Goal: Task Accomplishment & Management: Complete application form

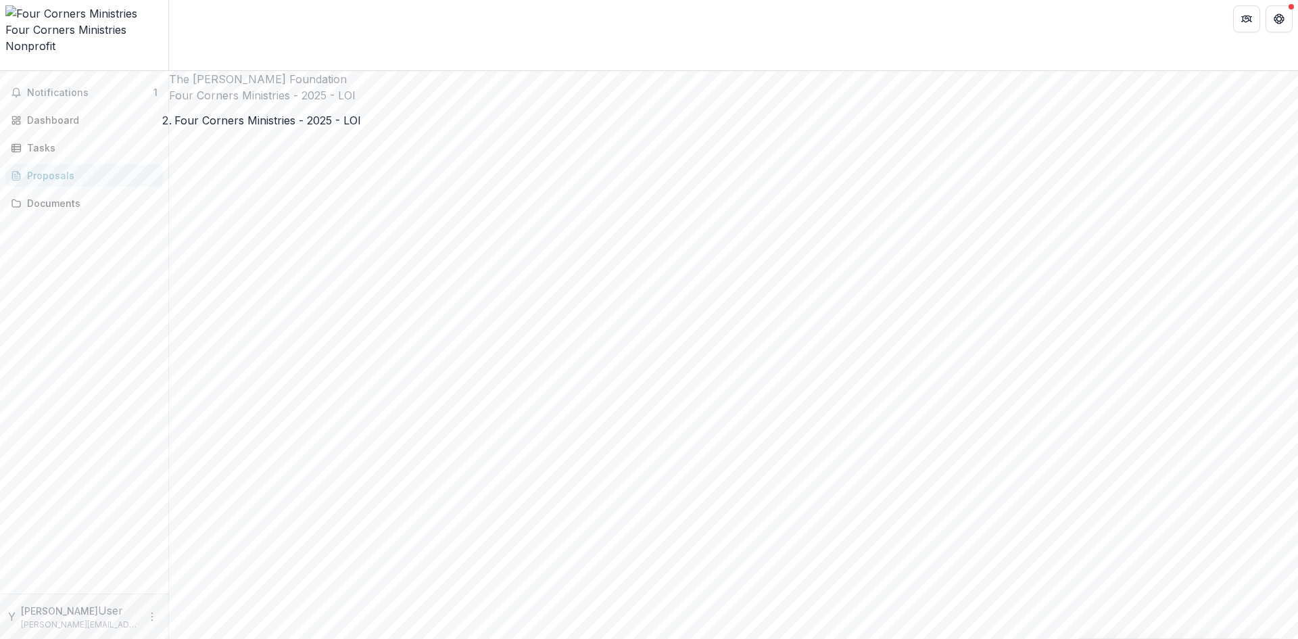
click at [66, 87] on span "Notifications" at bounding box center [90, 92] width 126 height 11
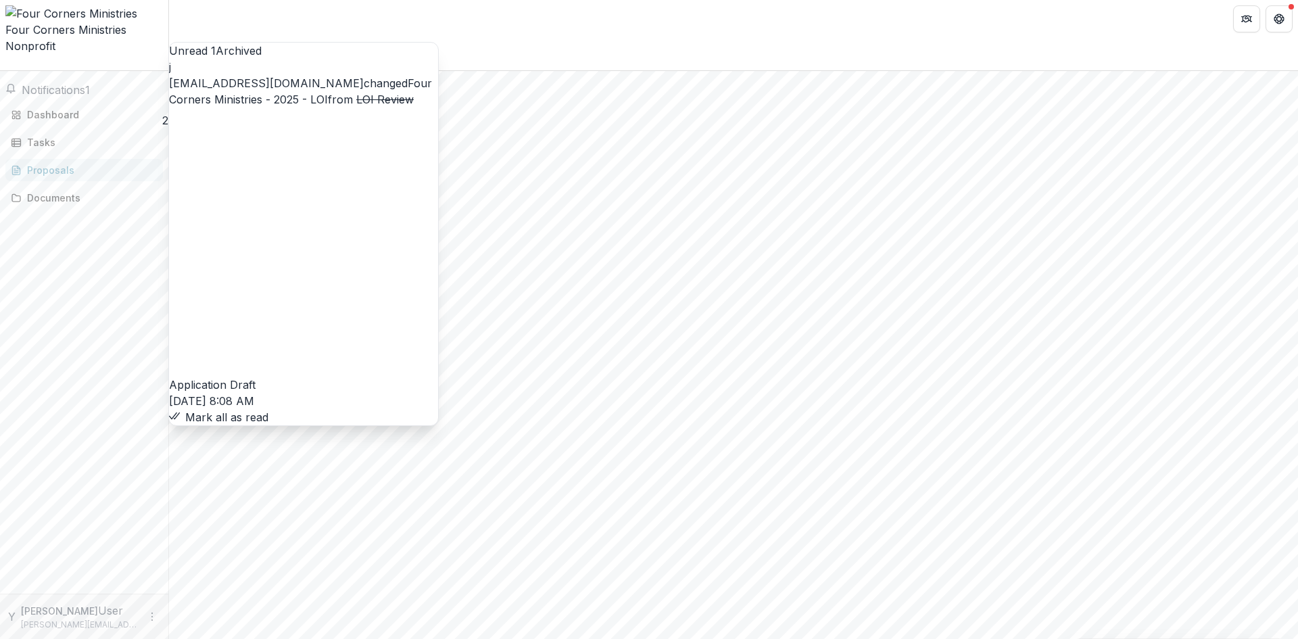
click at [268, 409] on button "Mark all as read" at bounding box center [218, 417] width 99 height 16
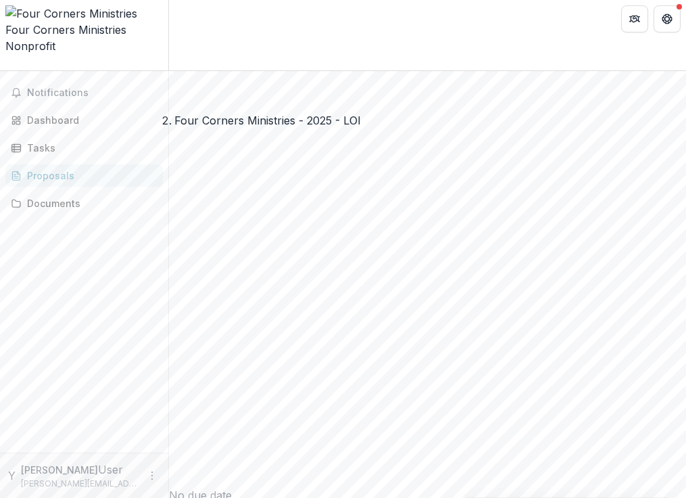
scroll to position [1159, 0]
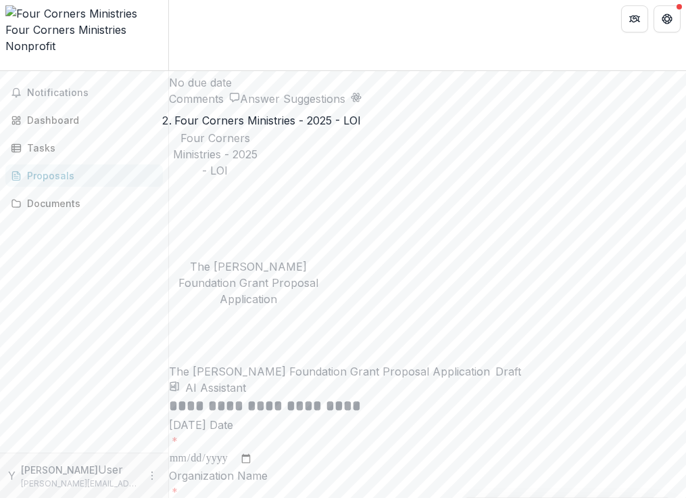
scroll to position [1565, 0]
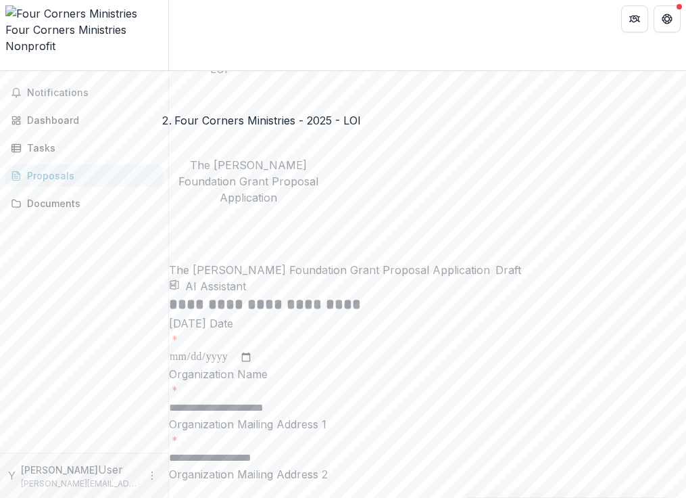
scroll to position [1833, 0]
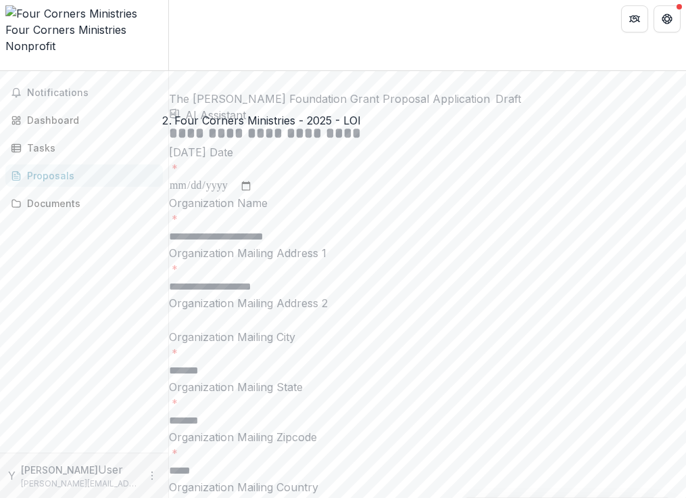
type input "*******"
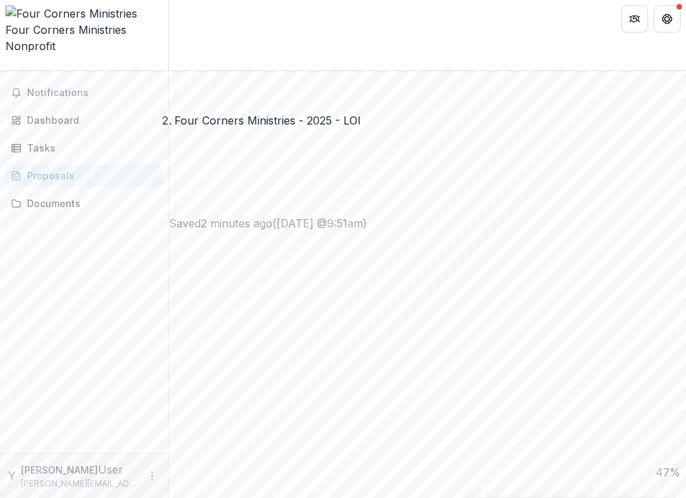
scroll to position [541, 0]
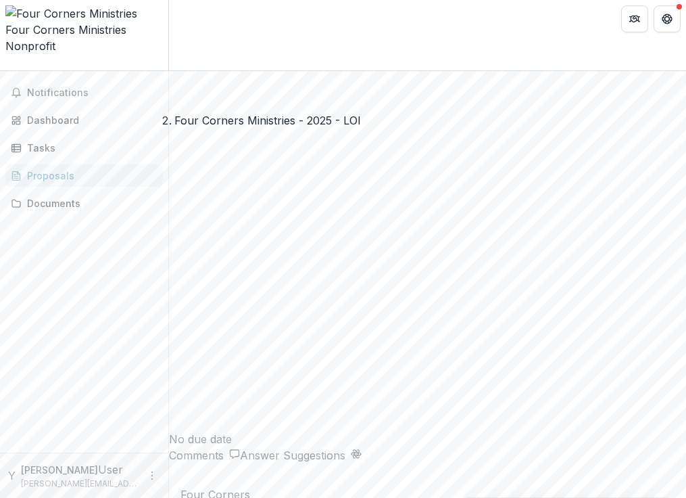
scroll to position [1302, 0]
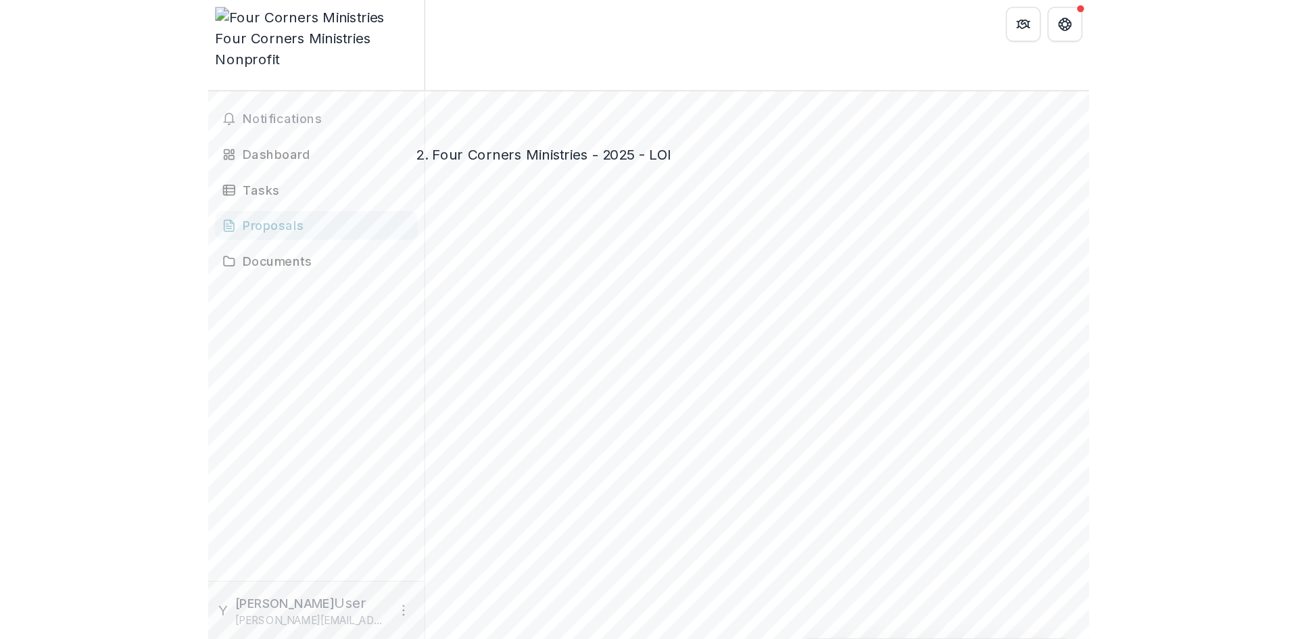
scroll to position [1099, 0]
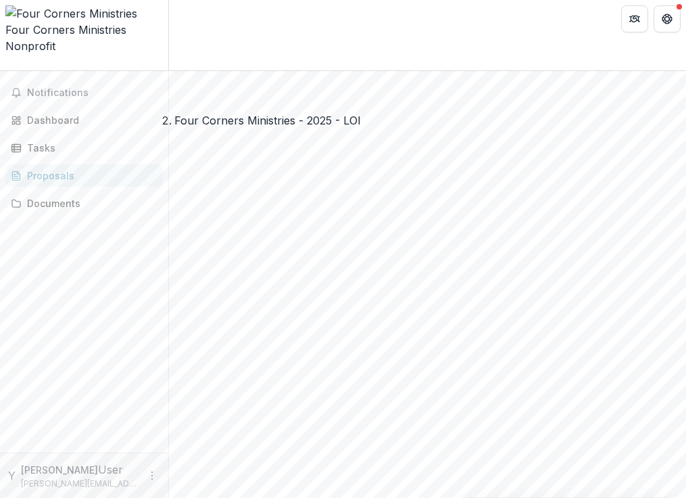
type input "**********"
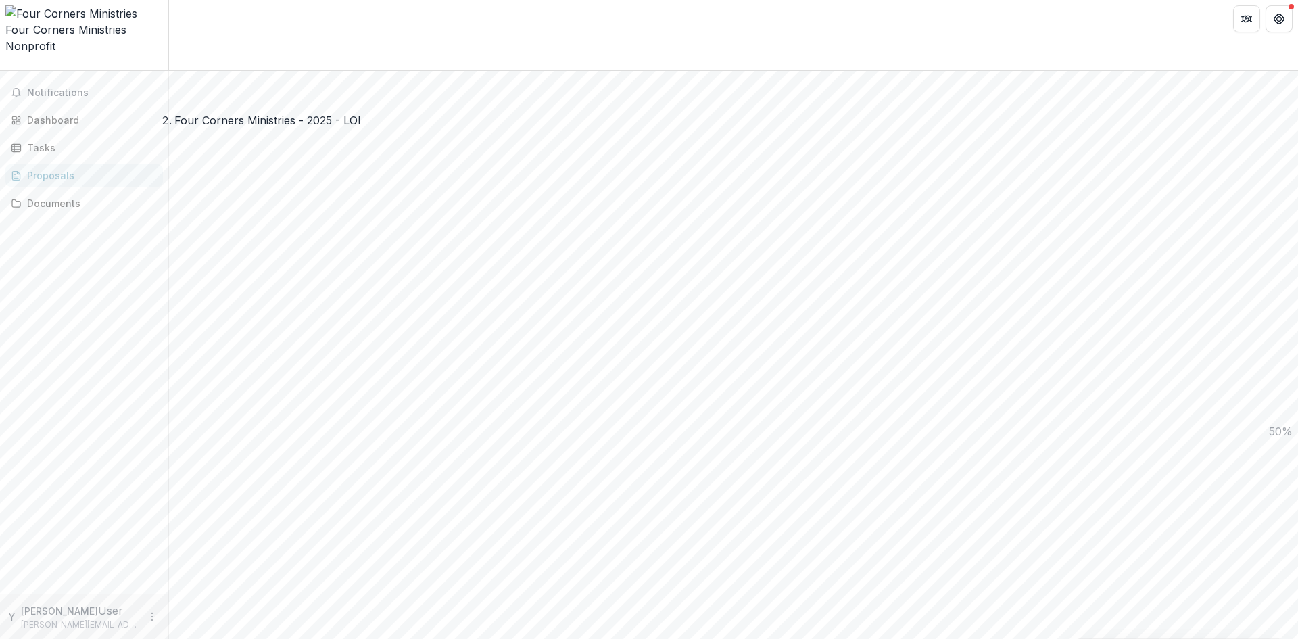
scroll to position [1420, 0]
paste div
